Goal: Information Seeking & Learning: Learn about a topic

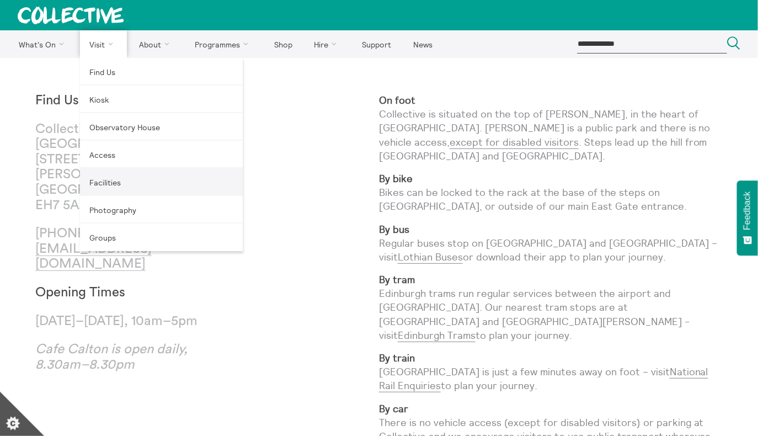
click at [122, 187] on link "Facilities" at bounding box center [161, 182] width 163 height 28
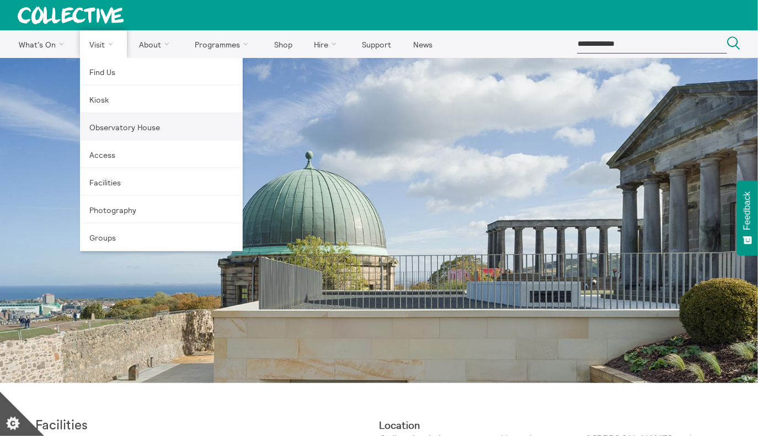
click at [119, 131] on link "Observatory House" at bounding box center [161, 127] width 163 height 28
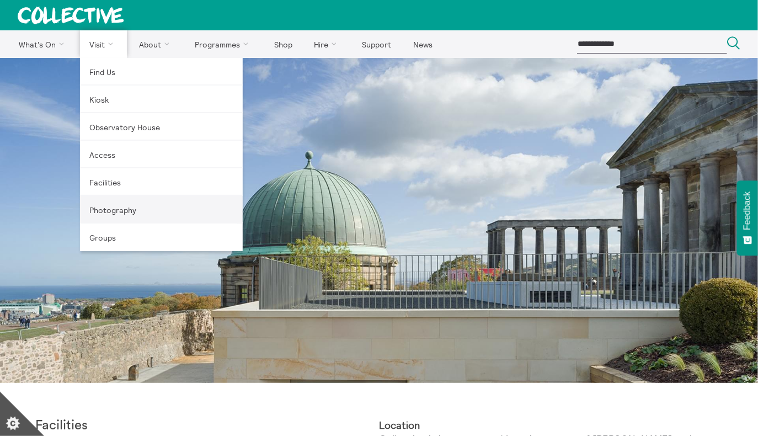
click at [118, 221] on link "Photography" at bounding box center [161, 210] width 163 height 28
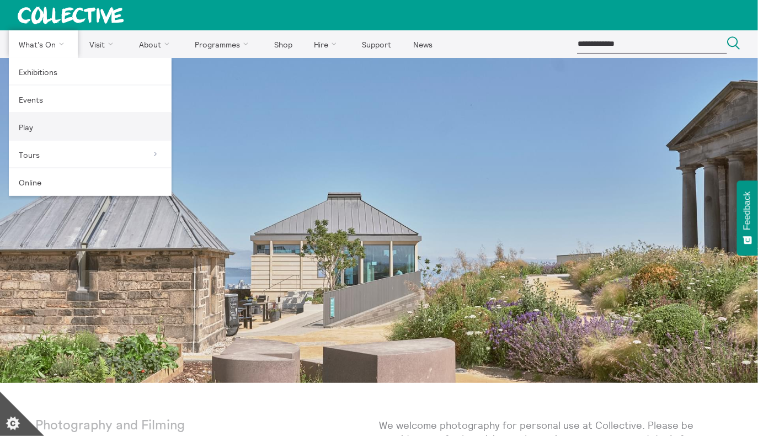
click at [69, 125] on link "Play" at bounding box center [90, 127] width 163 height 28
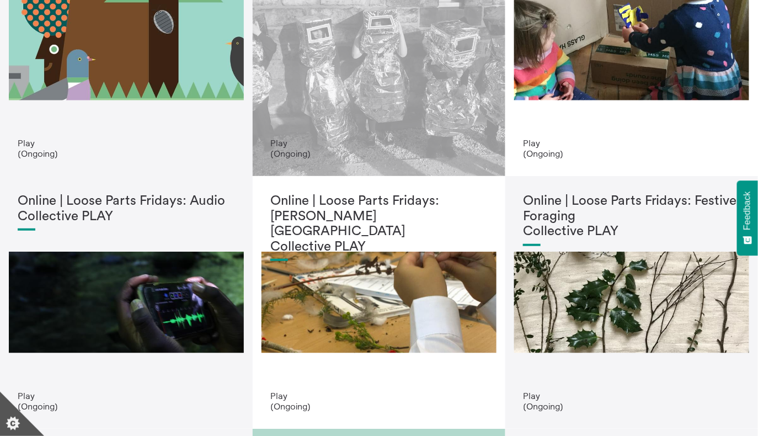
scroll to position [127, 0]
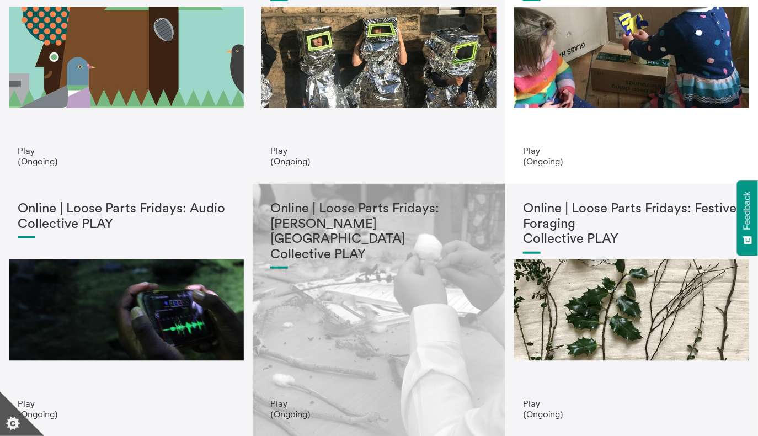
click at [324, 304] on div "Online | Loose Parts Fridays: [PERSON_NAME][GEOGRAPHIC_DATA] Collective PLAY" at bounding box center [378, 299] width 217 height 197
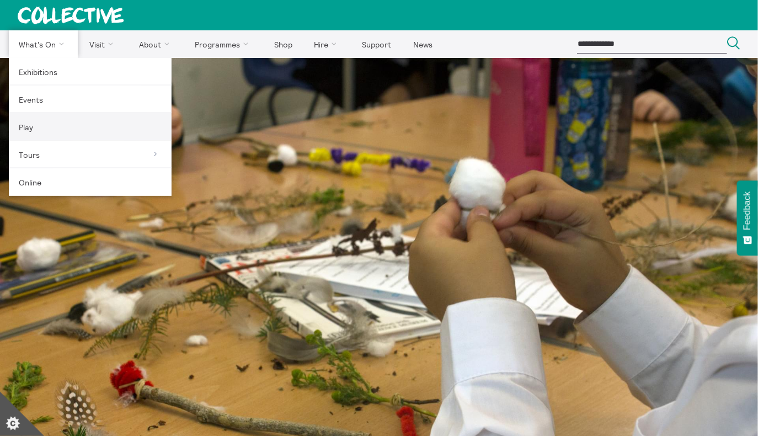
click at [62, 131] on link "Play" at bounding box center [90, 127] width 163 height 28
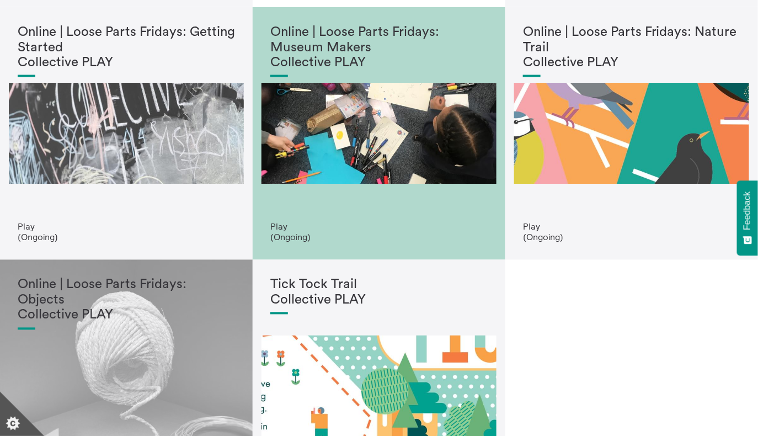
scroll to position [574, 0]
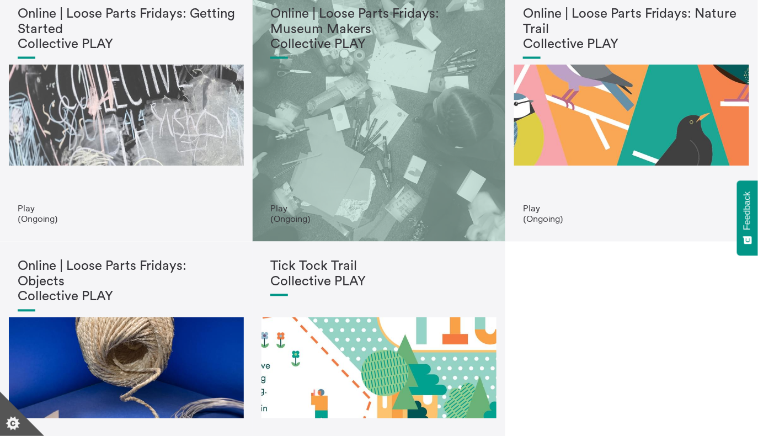
click at [362, 136] on div "Online | Loose Parts Fridays: Museum Makers Collective PLAY" at bounding box center [378, 105] width 217 height 197
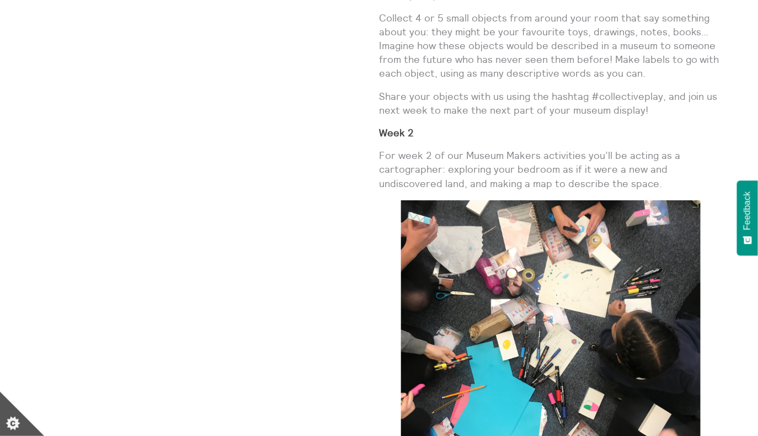
scroll to position [1329, 0]
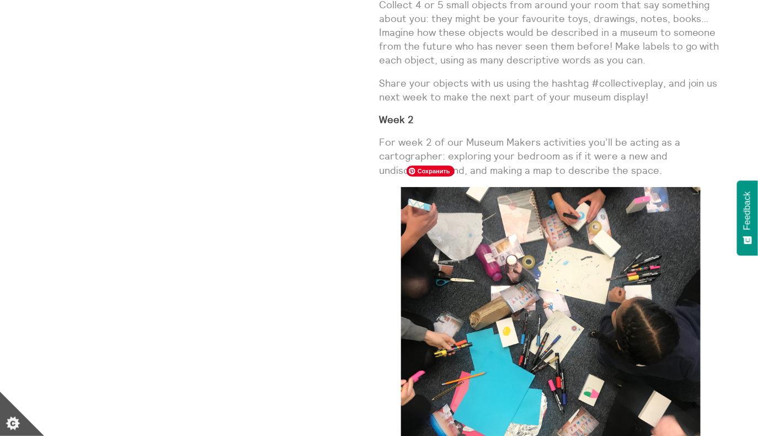
click at [545, 305] on img at bounding box center [550, 329] width 299 height 285
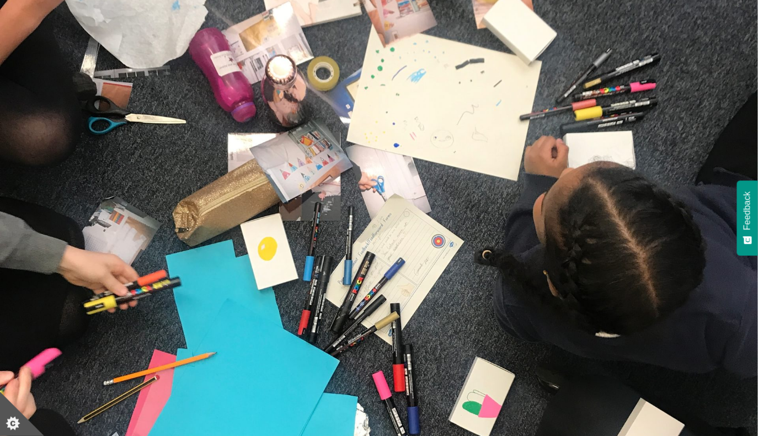
scroll to position [0, 0]
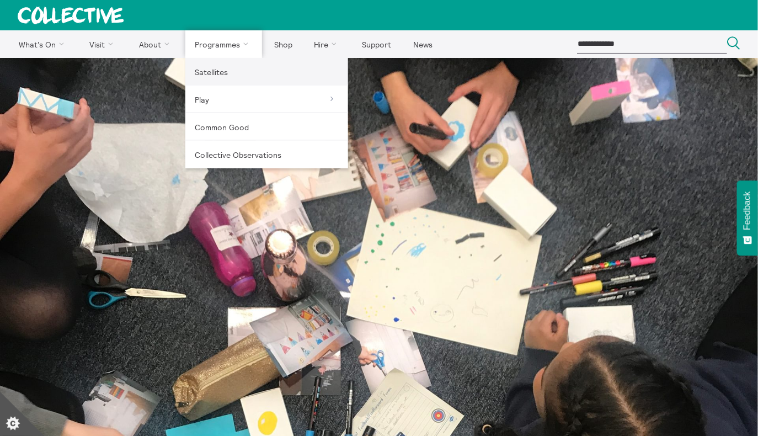
click at [219, 71] on link "Satellites" at bounding box center [266, 72] width 163 height 28
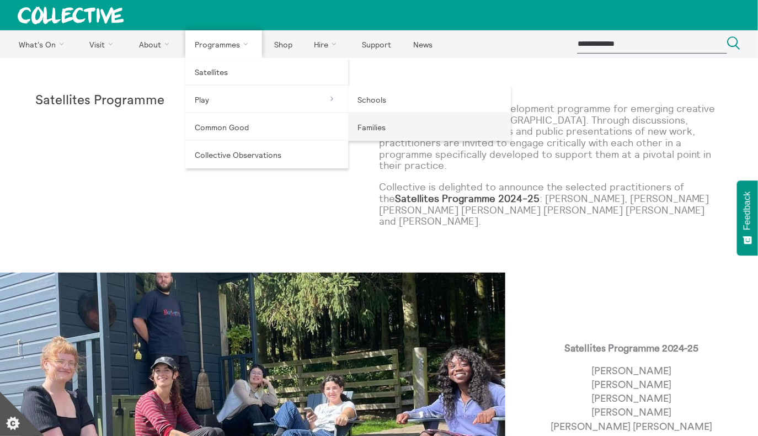
click at [405, 128] on link "Families" at bounding box center [429, 127] width 163 height 28
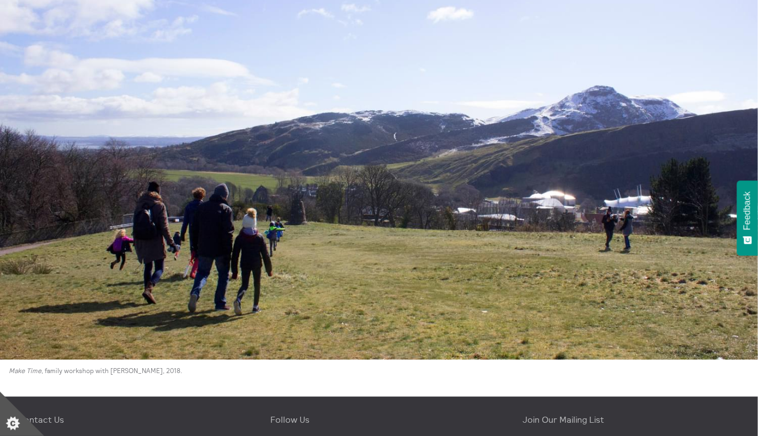
scroll to position [3020, 0]
